Goal: Find specific page/section: Find specific page/section

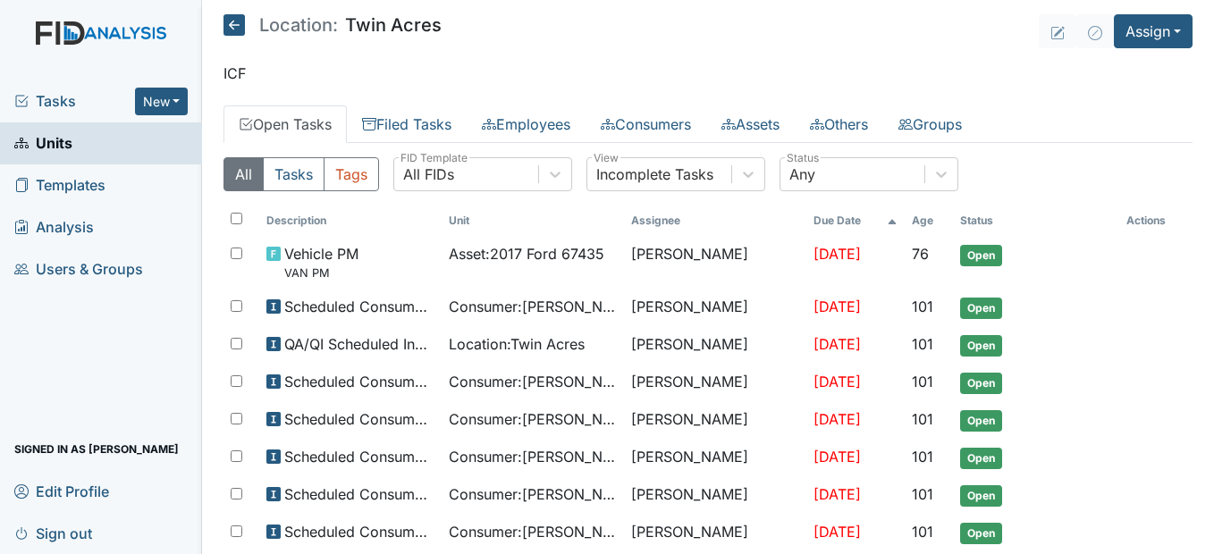
click at [86, 145] on link "Units" at bounding box center [101, 143] width 202 height 42
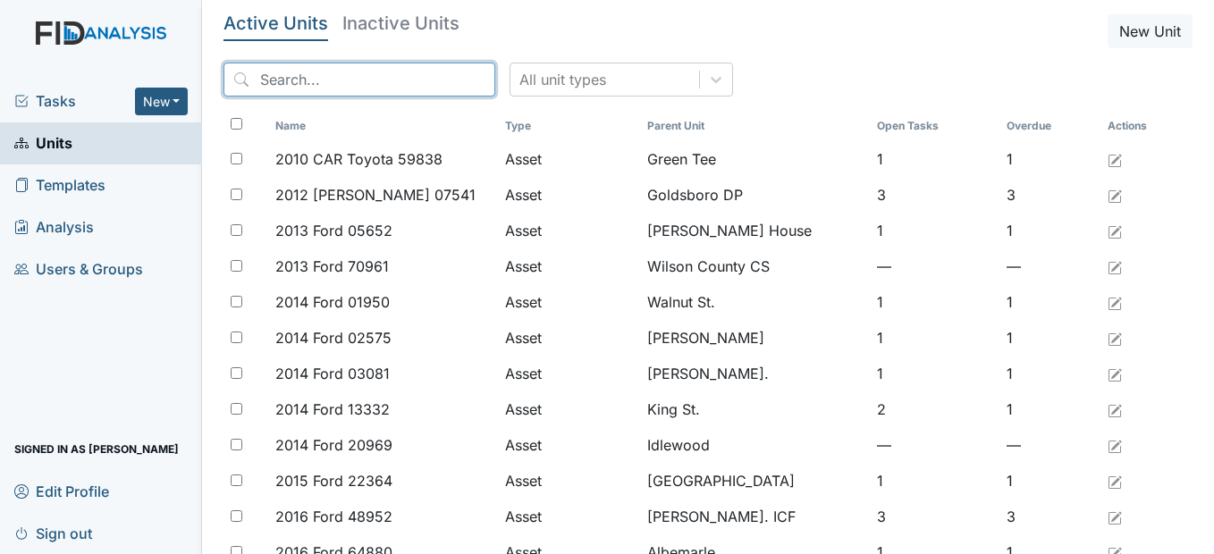
click at [327, 81] on input "search" at bounding box center [360, 80] width 272 height 34
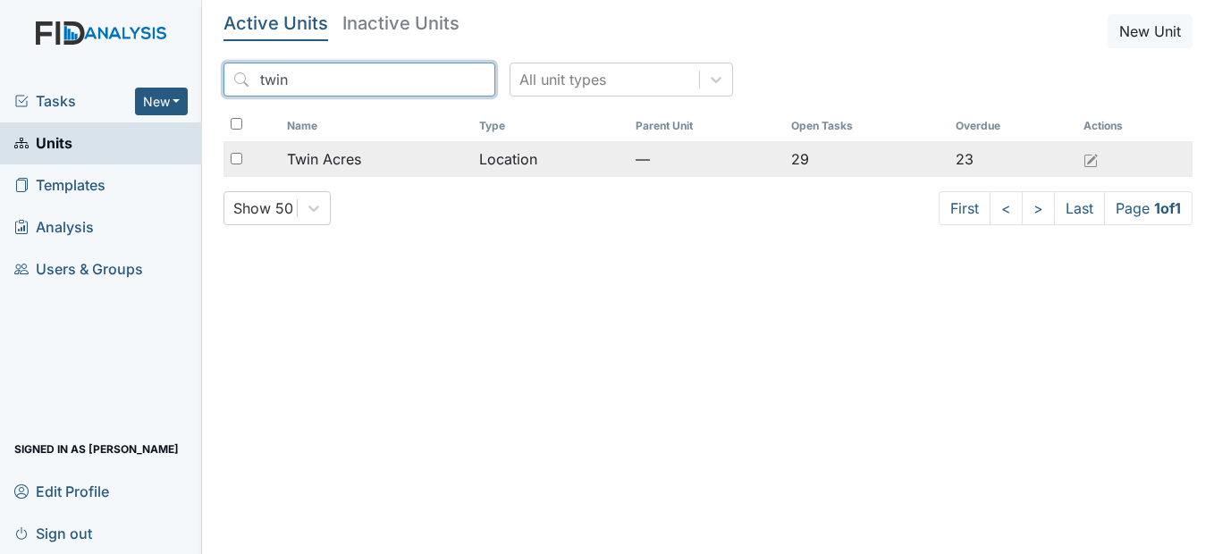
type input "twin"
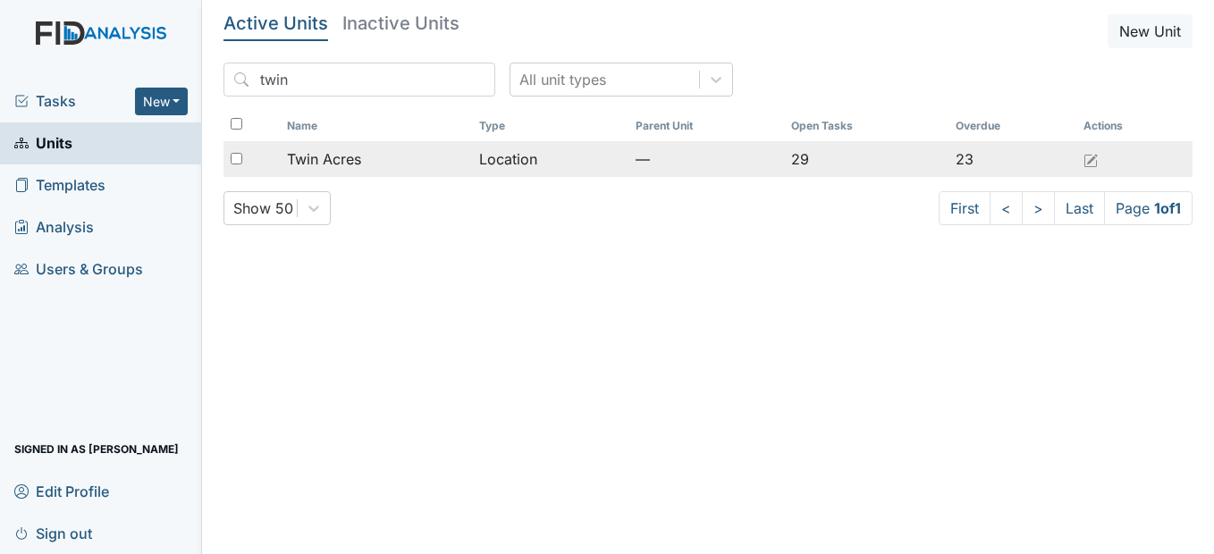
click at [324, 157] on span "Twin Acres" at bounding box center [324, 158] width 74 height 21
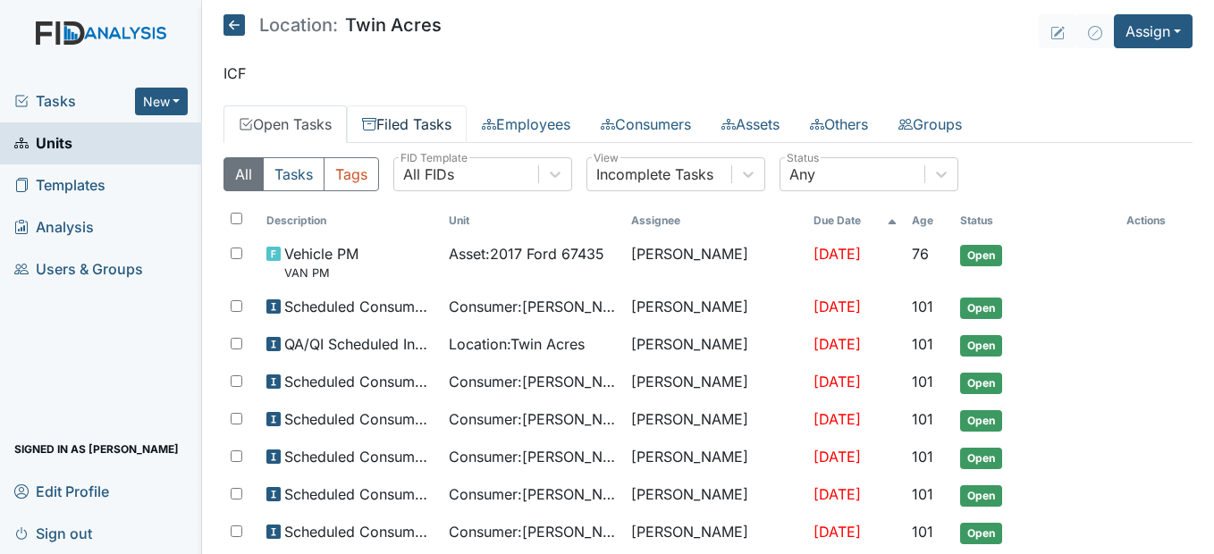
click at [434, 126] on link "Filed Tasks" at bounding box center [407, 124] width 120 height 38
